Goal: Find specific page/section: Find specific page/section

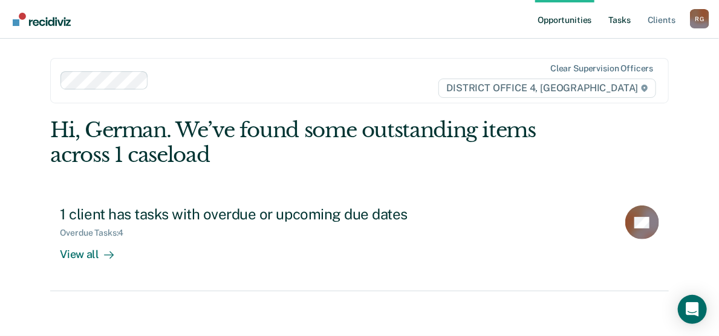
click at [626, 24] on link "Tasks" at bounding box center [619, 19] width 27 height 39
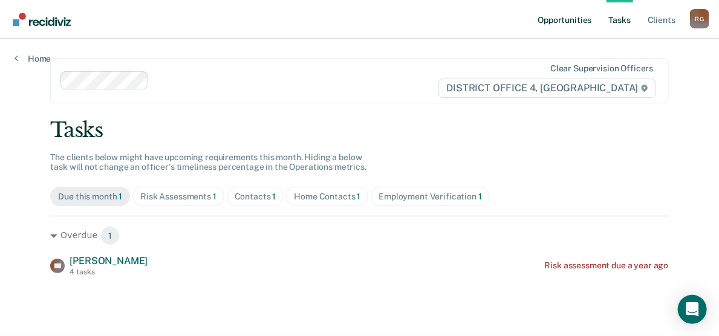
click at [571, 21] on link "Opportunities" at bounding box center [564, 19] width 59 height 39
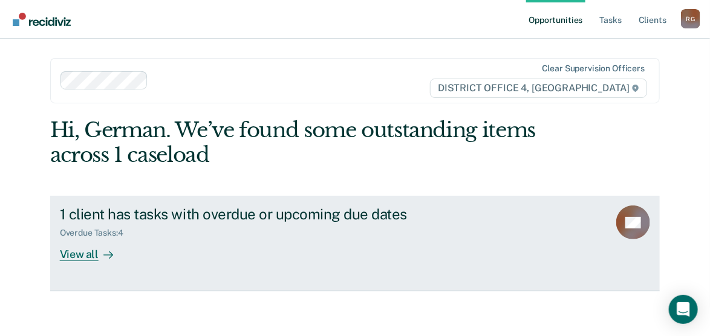
click at [80, 260] on div "View all" at bounding box center [94, 250] width 68 height 24
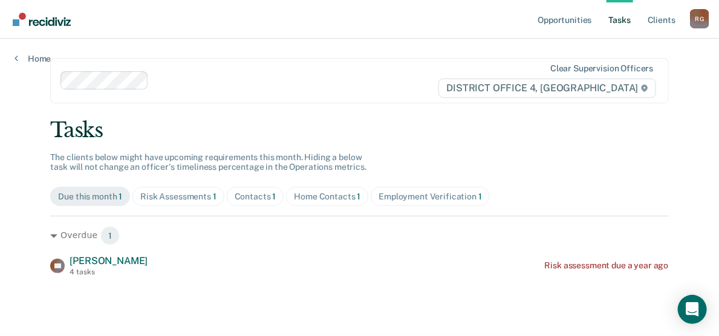
click at [177, 196] on div "Risk Assessments 1" at bounding box center [178, 197] width 76 height 10
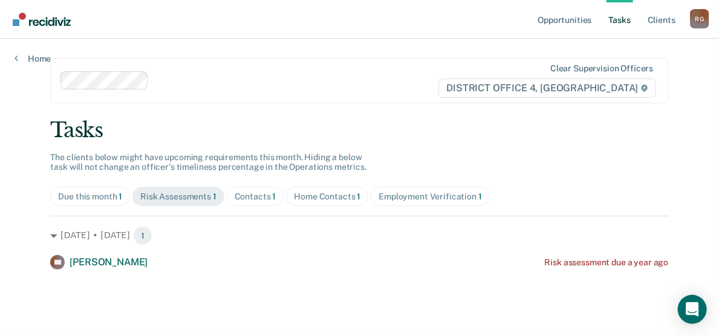
click at [82, 193] on div "Due this month 1" at bounding box center [90, 197] width 64 height 10
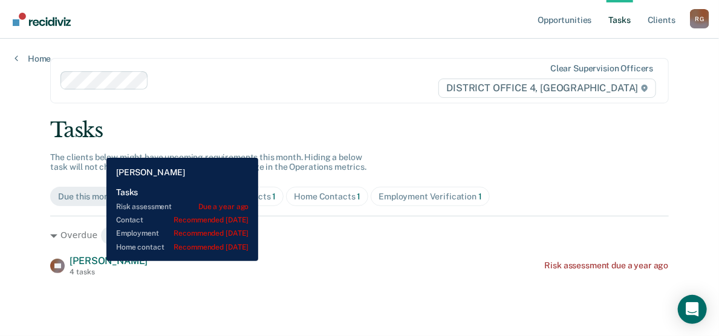
click at [97, 261] on span "[PERSON_NAME]" at bounding box center [109, 260] width 78 height 11
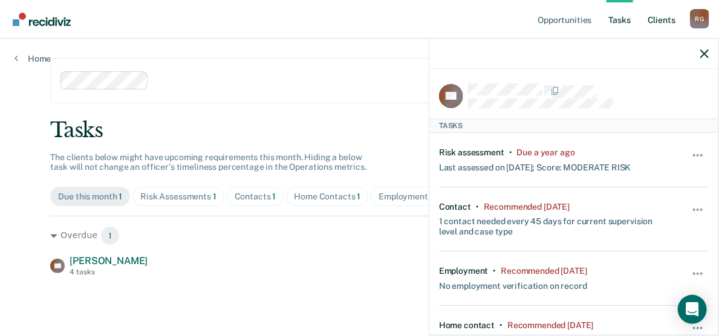
click at [655, 18] on link "Client s" at bounding box center [661, 19] width 33 height 39
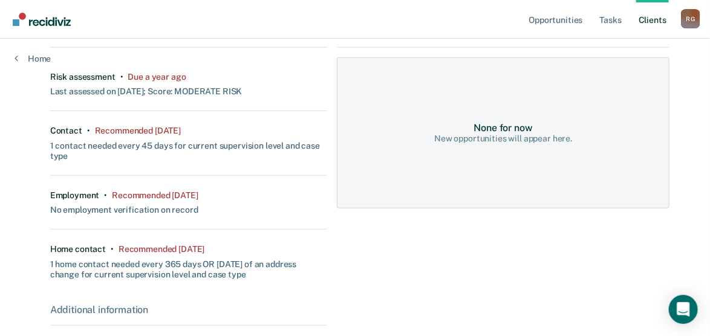
scroll to position [268, 0]
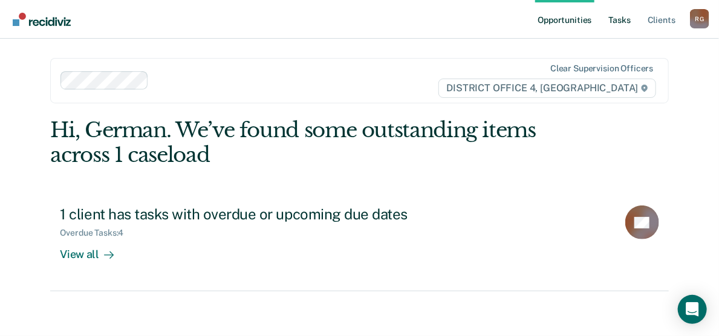
click at [620, 25] on link "Tasks" at bounding box center [619, 19] width 27 height 39
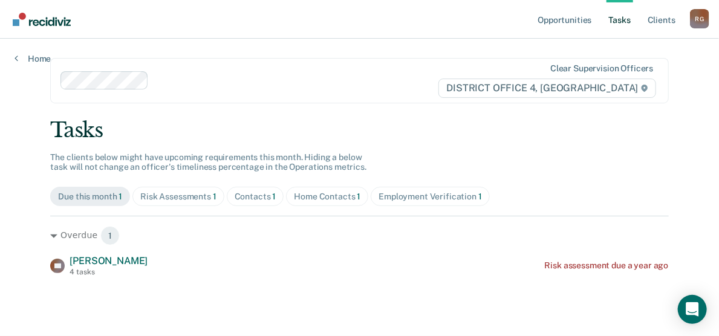
click at [170, 192] on div "Risk Assessments 1" at bounding box center [178, 197] width 76 height 10
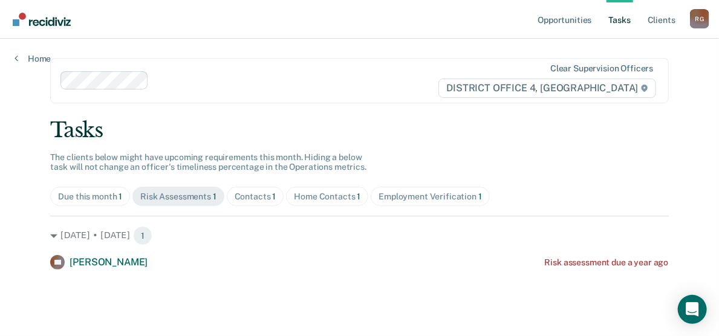
click at [244, 194] on div "Contacts 1" at bounding box center [256, 197] width 42 height 10
click at [314, 193] on div "Home Contacts 1" at bounding box center [327, 197] width 66 height 10
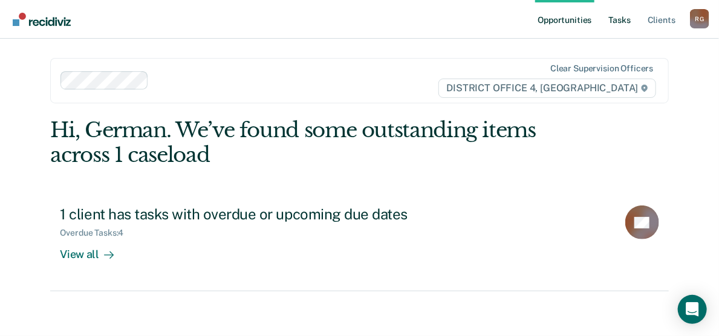
click at [619, 20] on link "Tasks" at bounding box center [619, 19] width 27 height 39
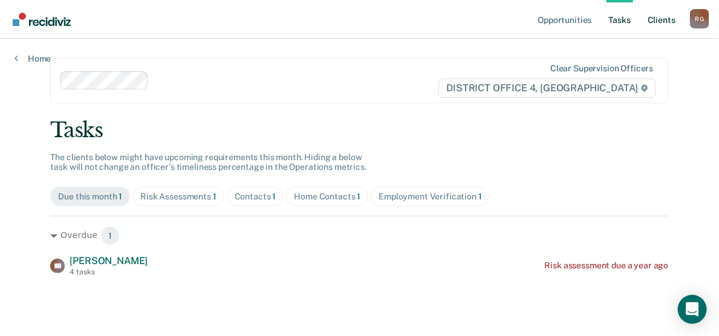
click at [666, 20] on link "Client s" at bounding box center [661, 19] width 33 height 39
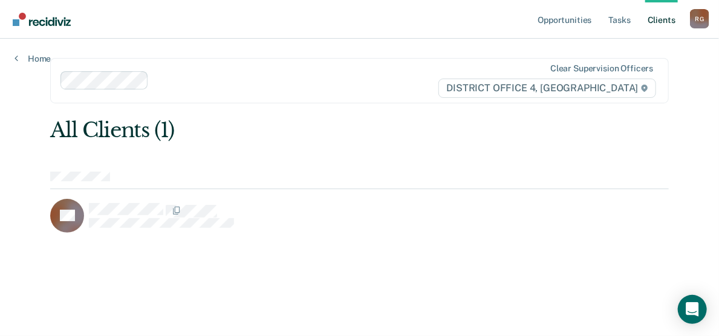
click at [87, 210] on div "CB" at bounding box center [202, 216] width 304 height 34
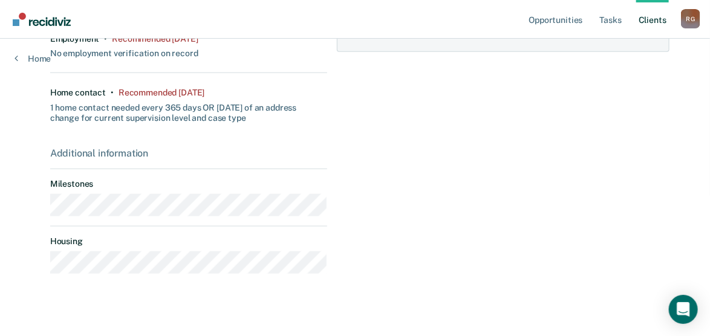
scroll to position [428, 0]
